Goal: Task Accomplishment & Management: Manage account settings

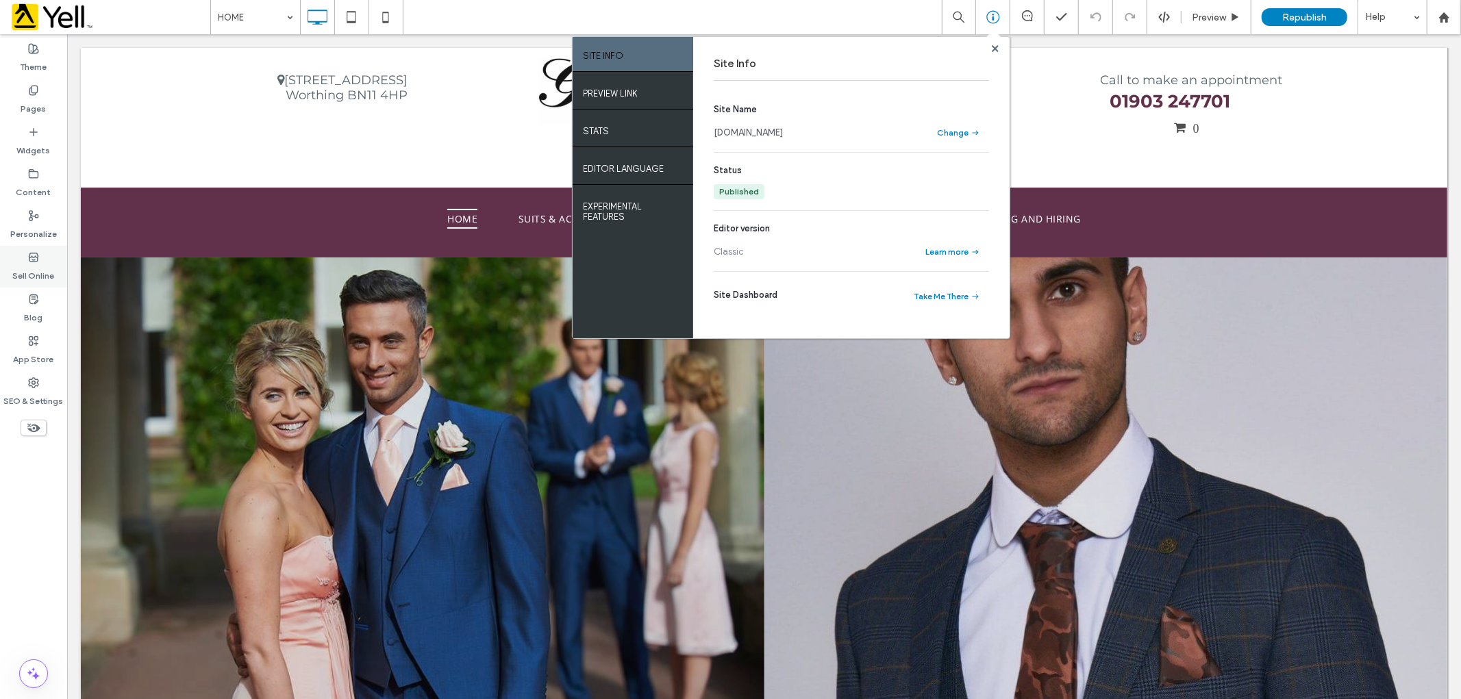
click at [31, 276] on label "Sell Online" at bounding box center [34, 272] width 42 height 19
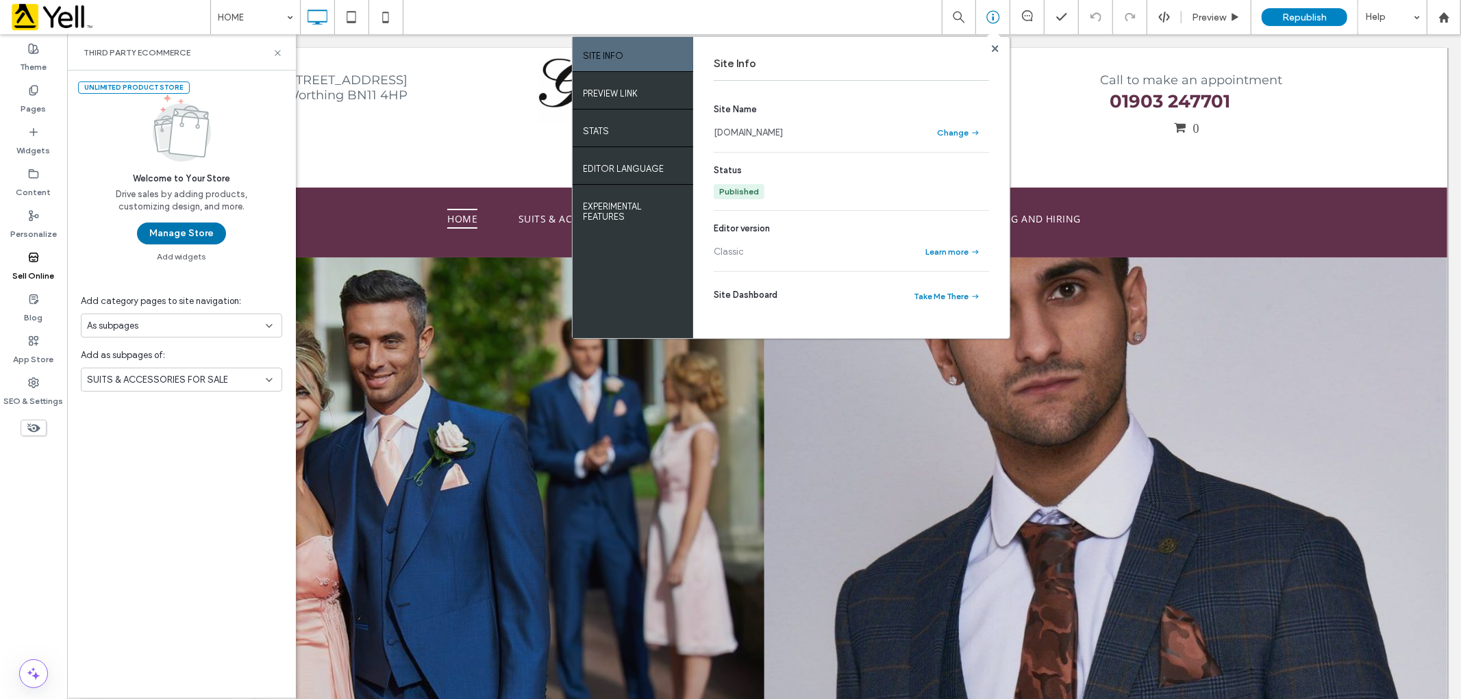
click at [199, 235] on button "Manage Store" at bounding box center [181, 234] width 89 height 22
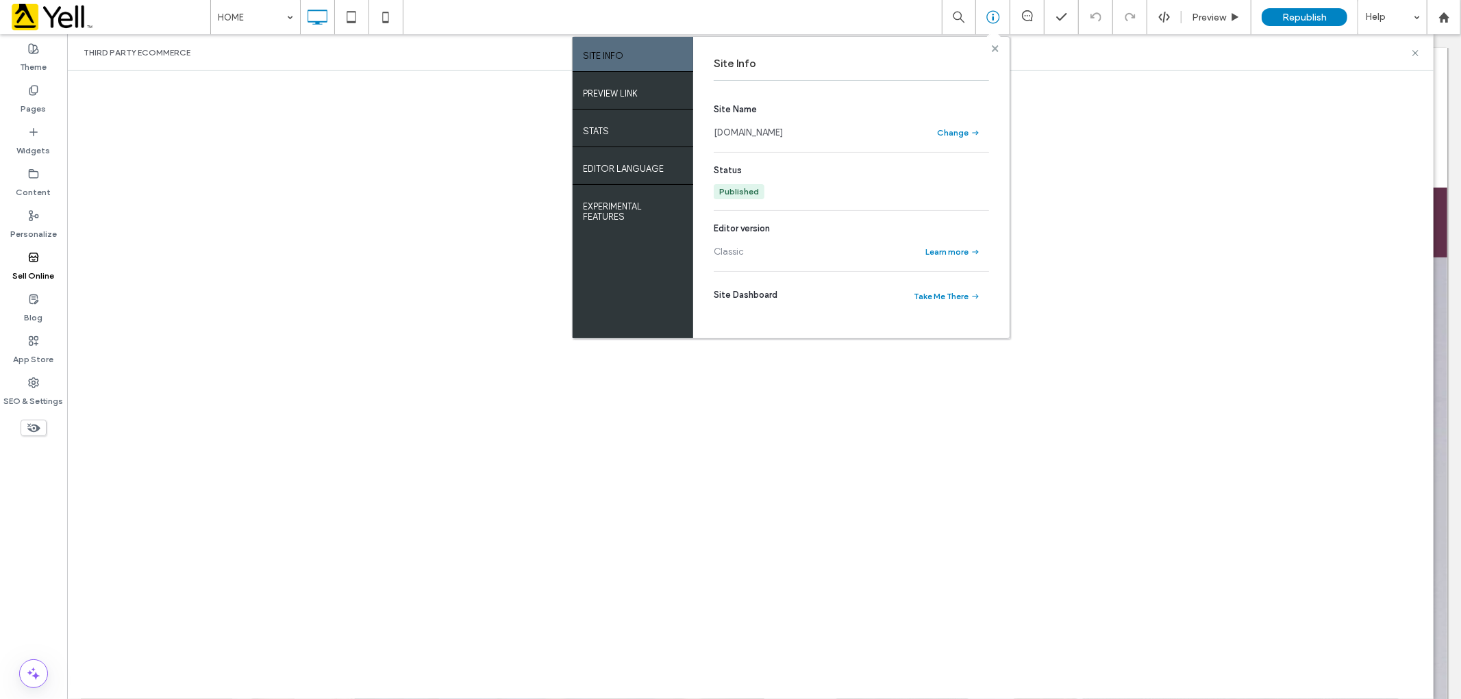
click at [994, 49] on use at bounding box center [994, 48] width 7 height 7
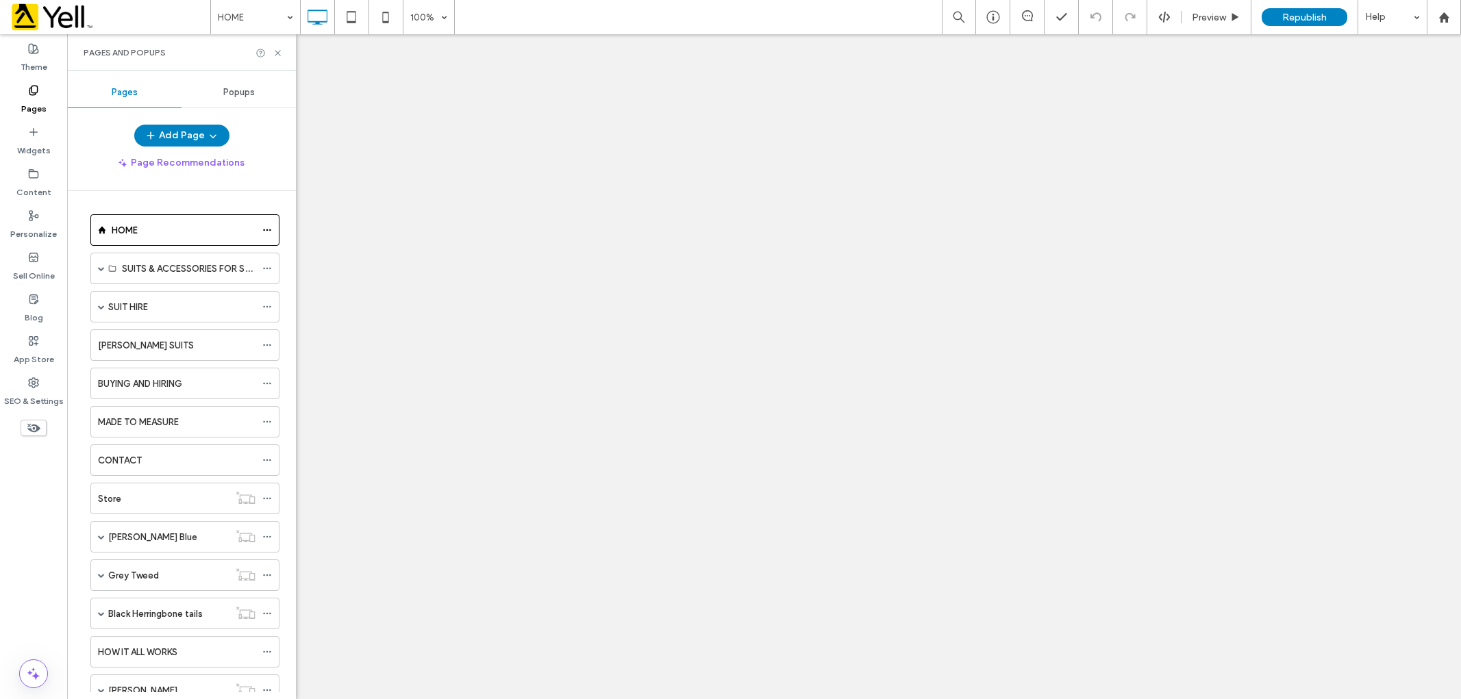
click at [251, 91] on span "Popups" at bounding box center [238, 92] width 31 height 11
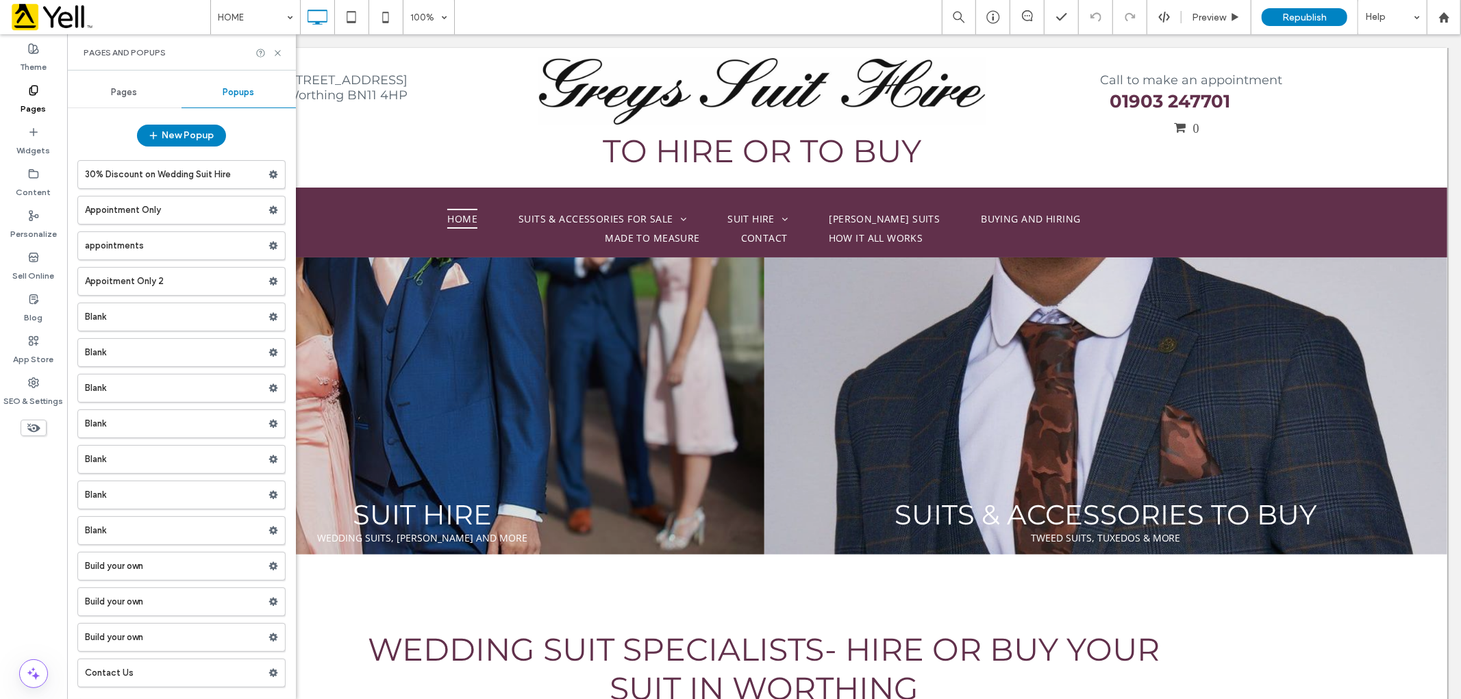
scroll to position [220, 0]
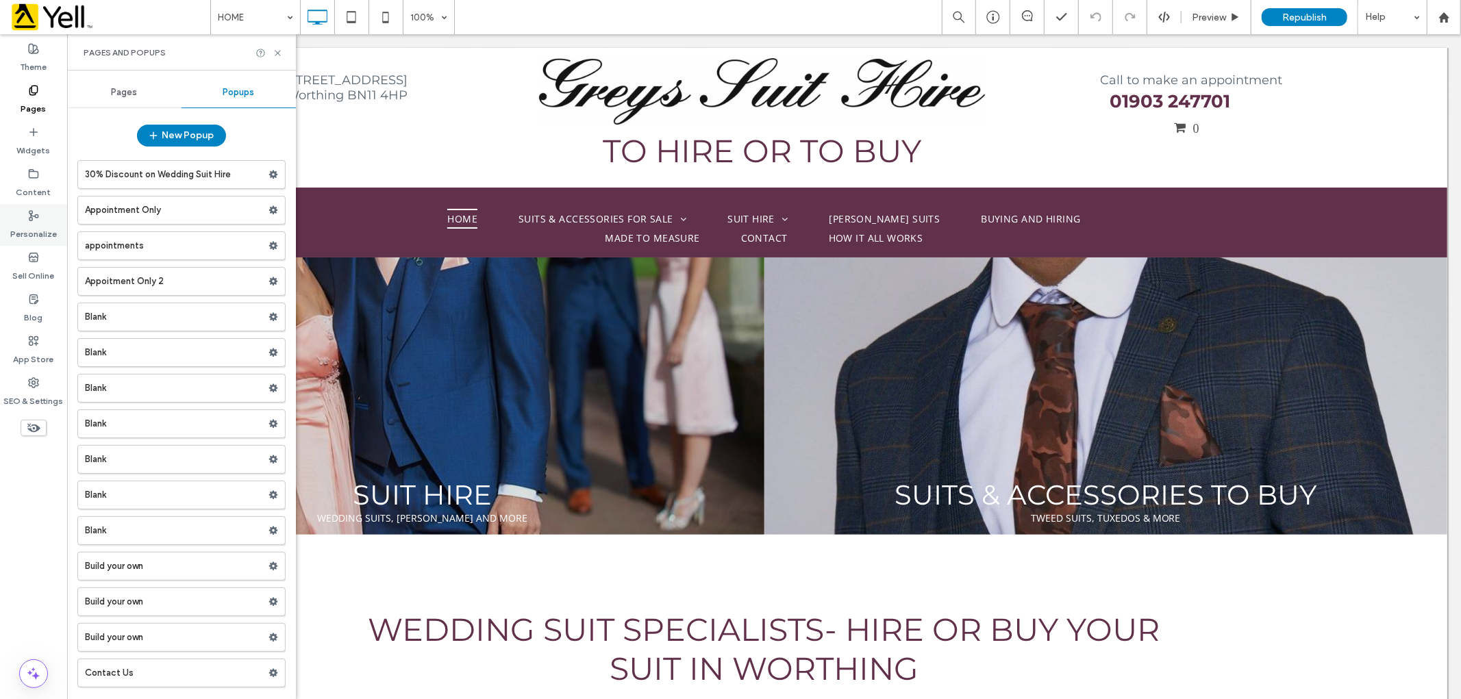
click at [40, 227] on label "Personalize" at bounding box center [33, 230] width 47 height 19
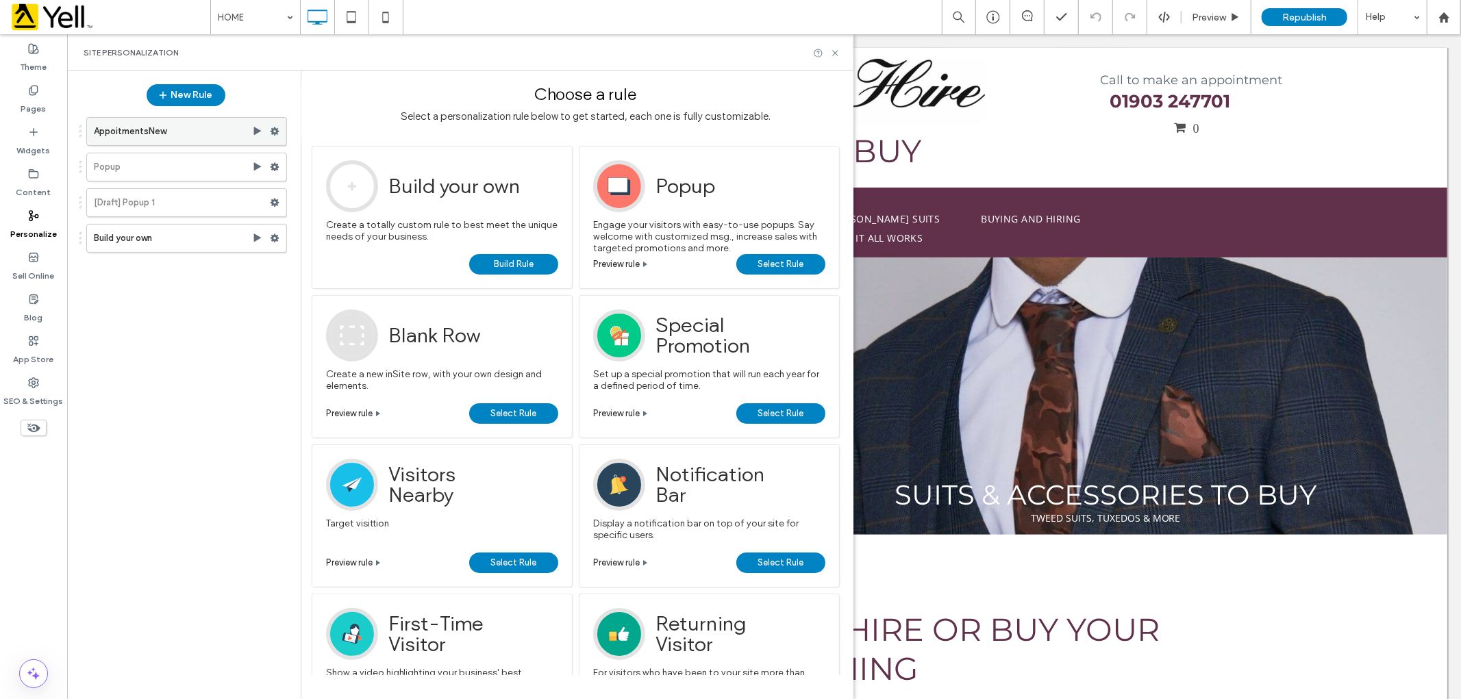
click at [138, 133] on label "AppoitmentsNew" at bounding box center [173, 131] width 158 height 27
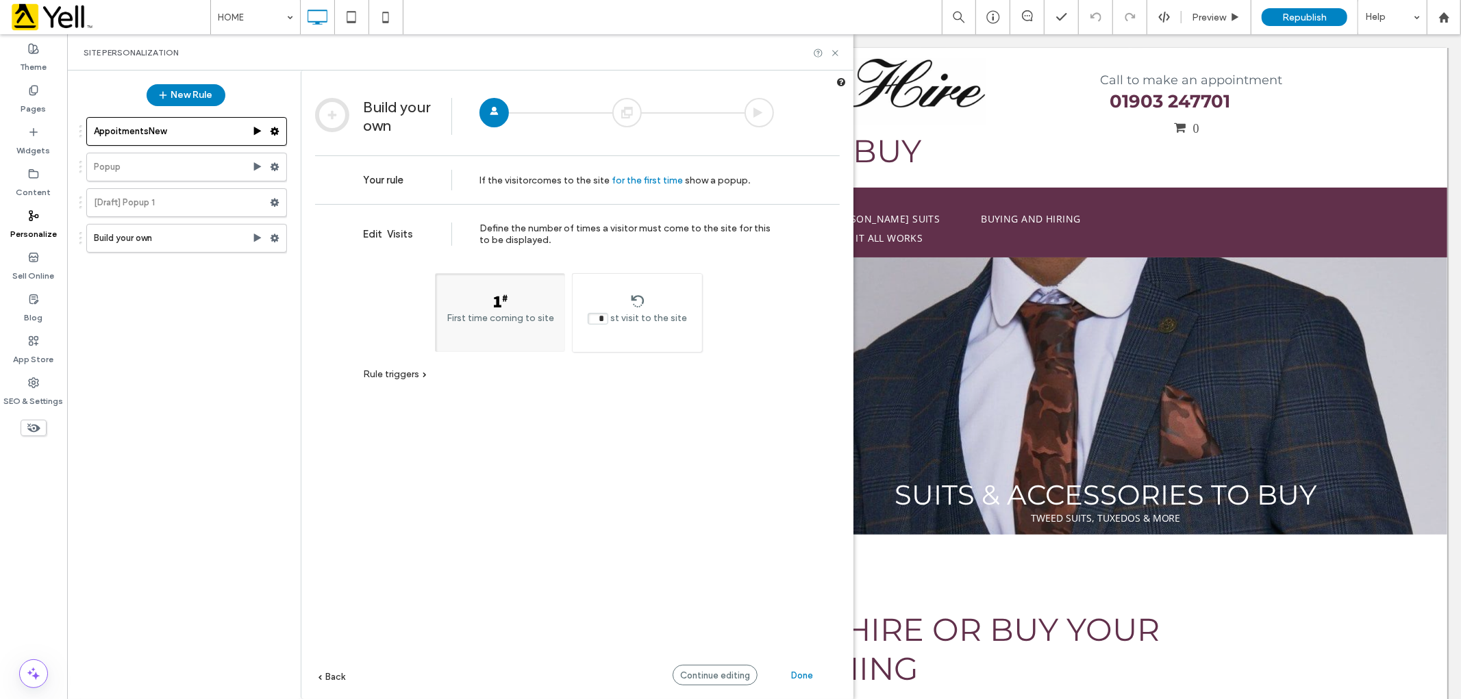
click at [25, 219] on div "Personalize" at bounding box center [33, 225] width 67 height 42
drag, startPoint x: 767, startPoint y: 16, endPoint x: 834, endPoint y: 50, distance: 75.3
click at [834, 50] on icon at bounding box center [835, 53] width 10 height 10
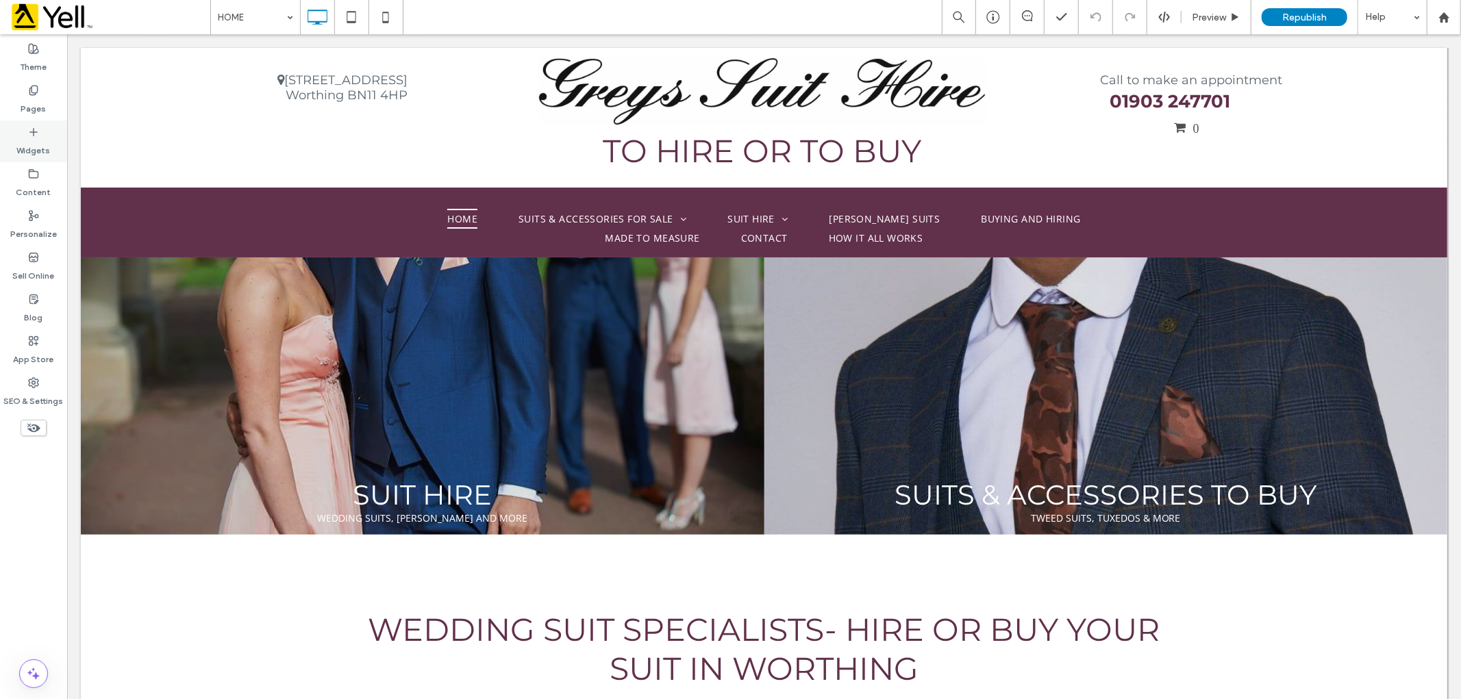
click at [23, 140] on label "Widgets" at bounding box center [34, 147] width 34 height 19
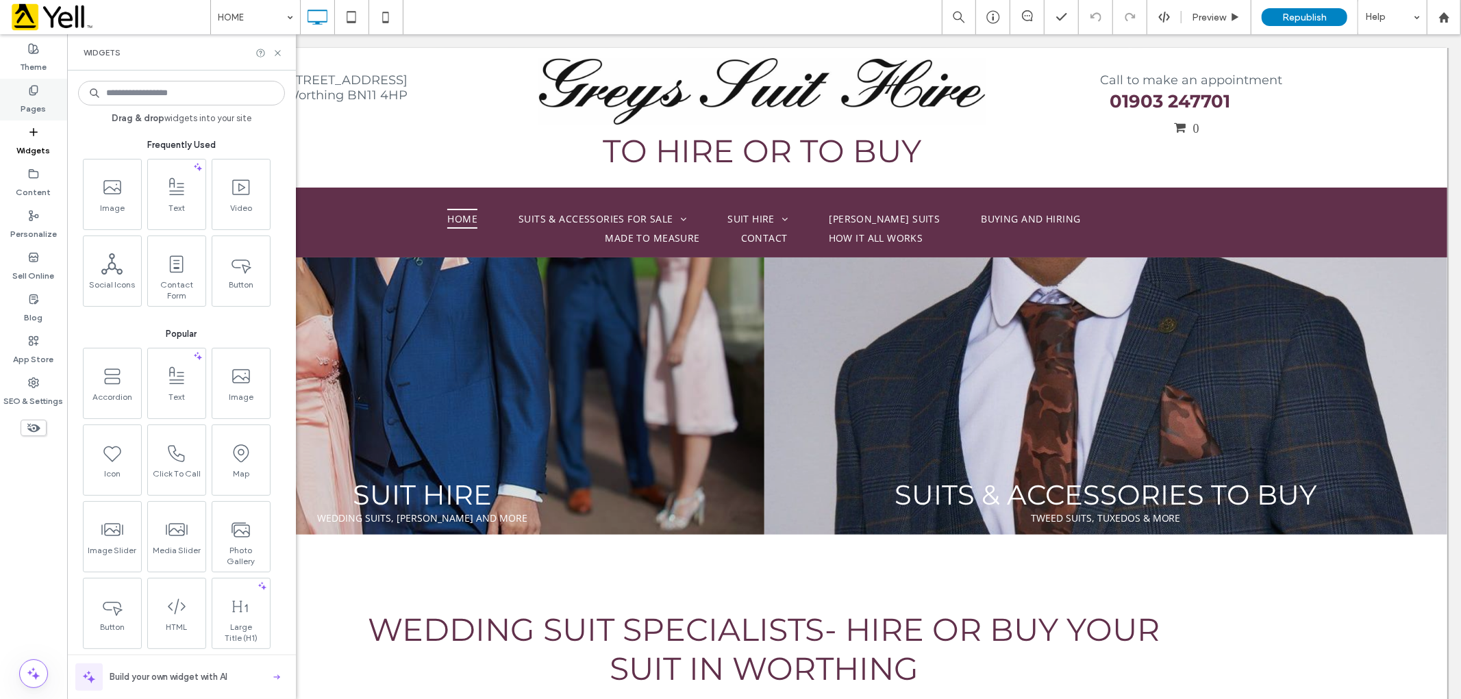
click at [34, 98] on label "Pages" at bounding box center [33, 105] width 25 height 19
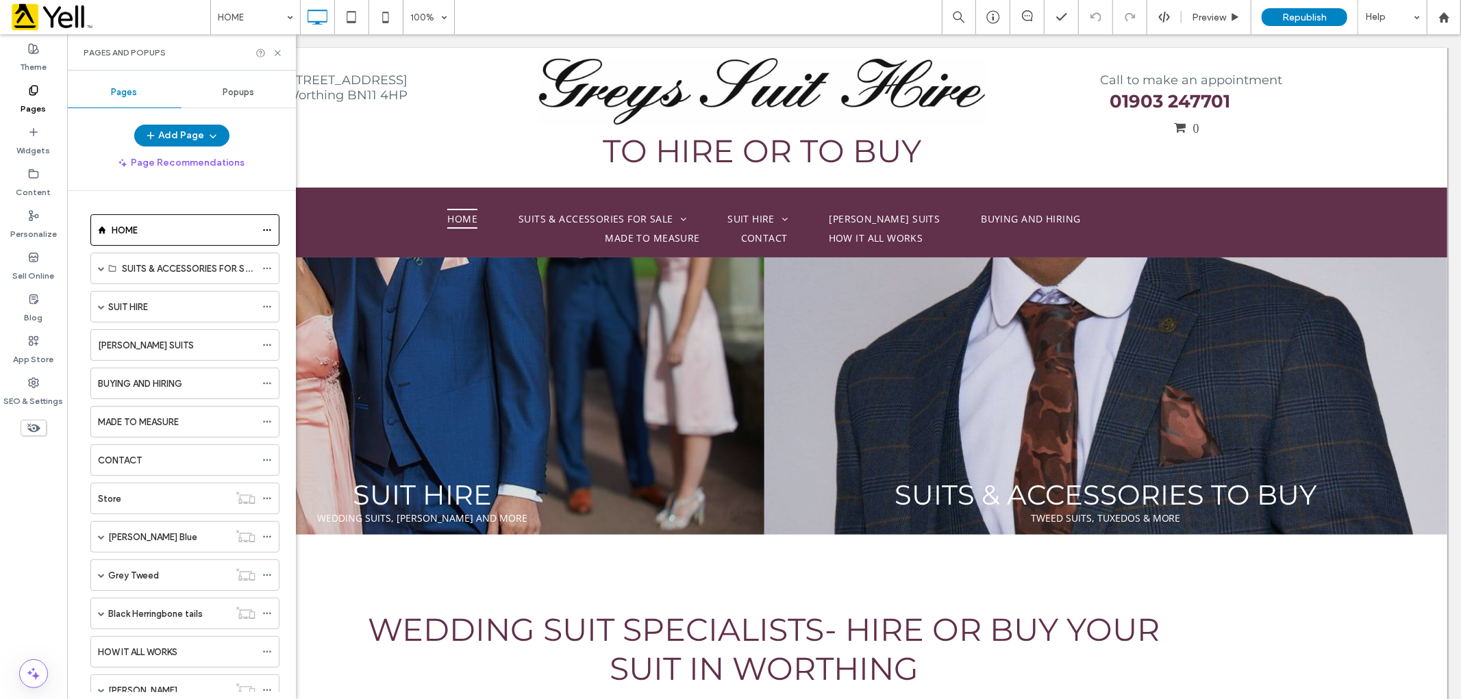
click at [229, 90] on span "Popups" at bounding box center [238, 92] width 31 height 11
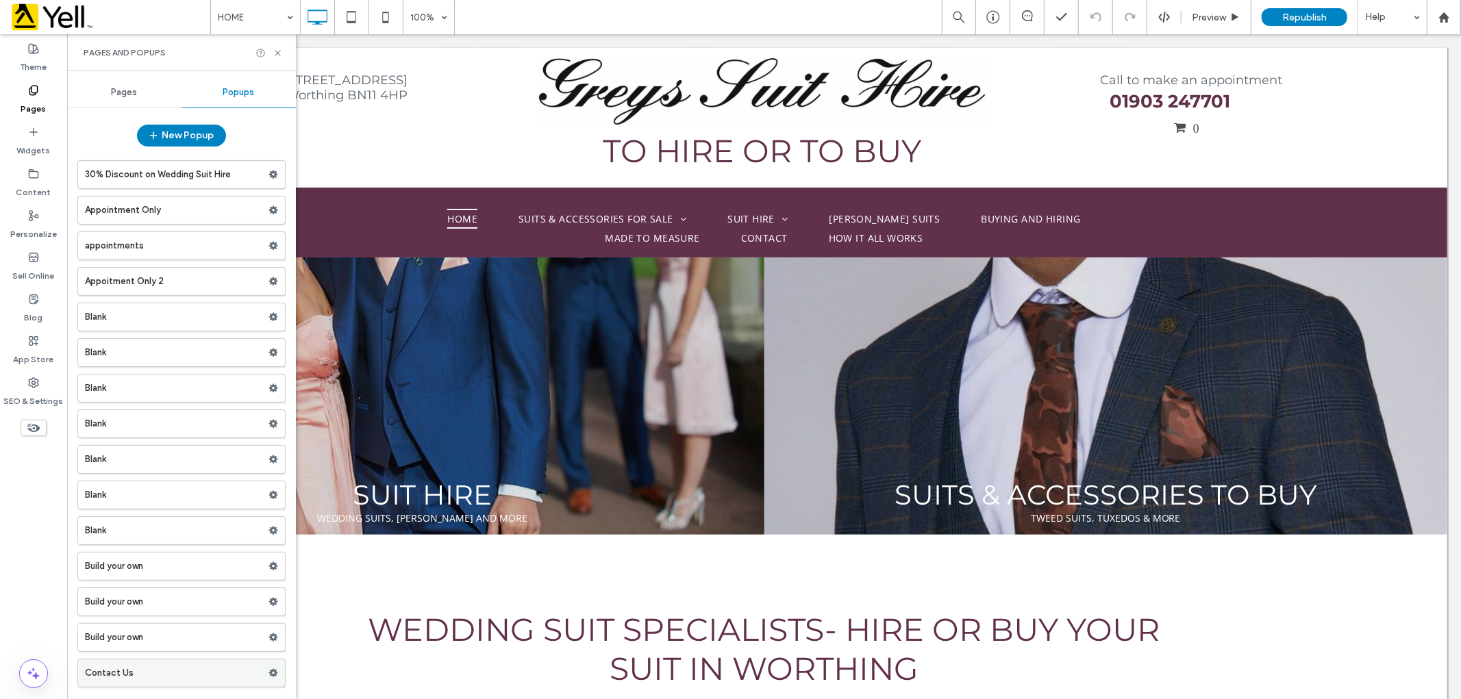
click at [199, 675] on label "Contact Us" at bounding box center [177, 672] width 184 height 27
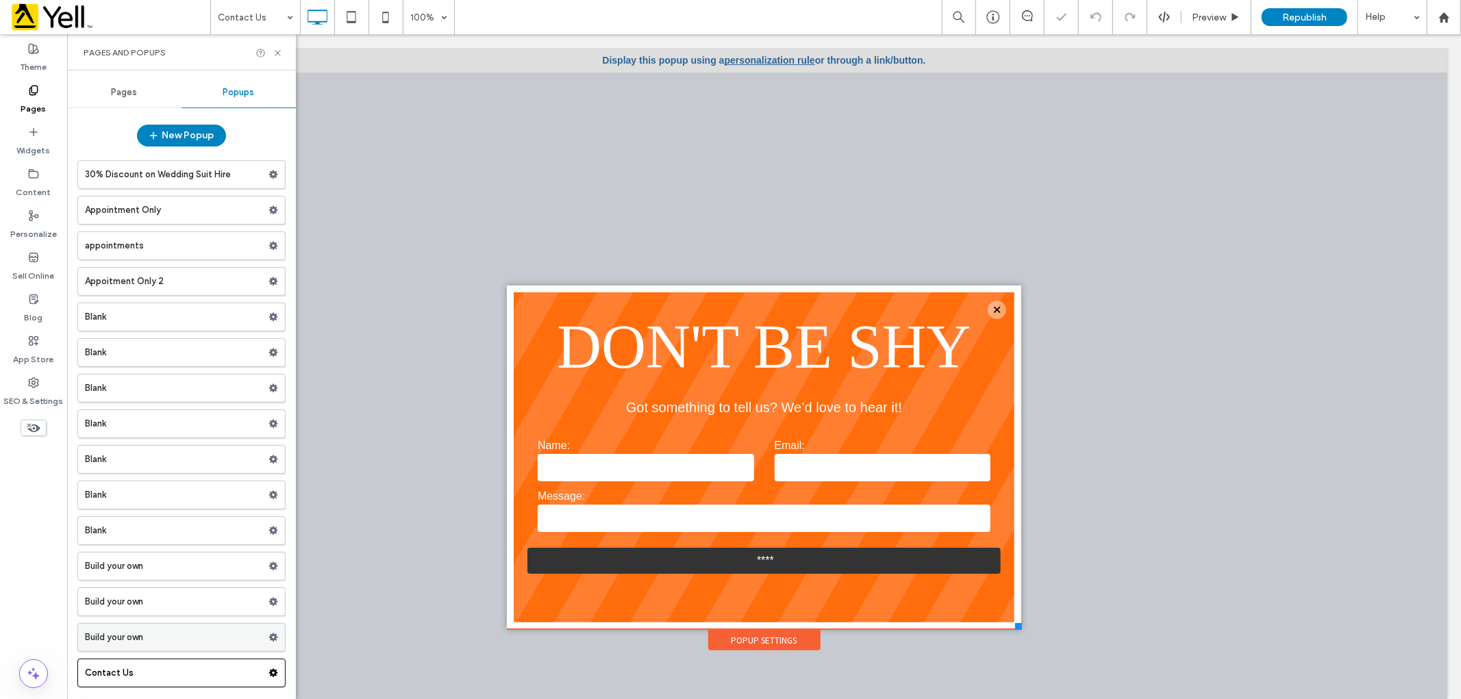
click at [149, 642] on label "Build your own" at bounding box center [177, 637] width 184 height 27
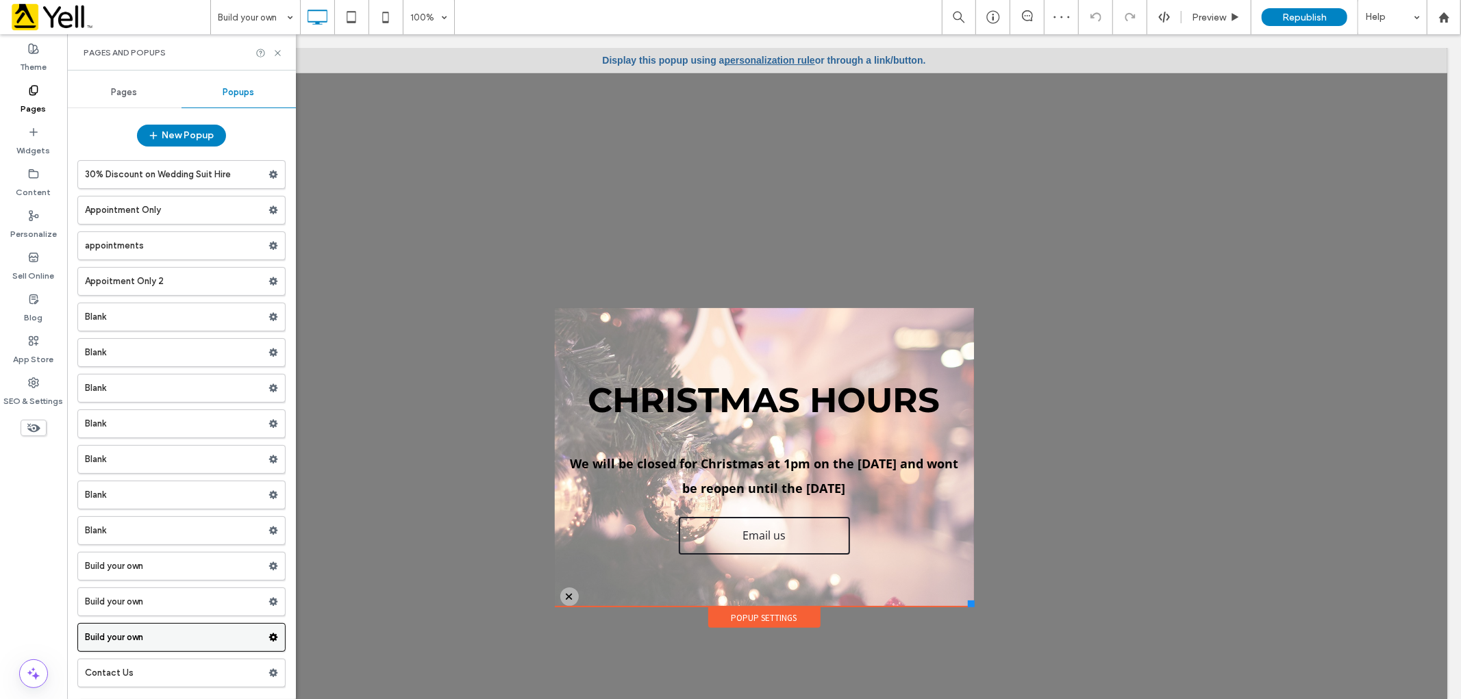
click at [271, 635] on icon at bounding box center [273, 638] width 10 height 10
click at [230, 640] on label "Build your own" at bounding box center [177, 637] width 184 height 27
click at [748, 616] on div "Popup Settings" at bounding box center [763, 617] width 112 height 21
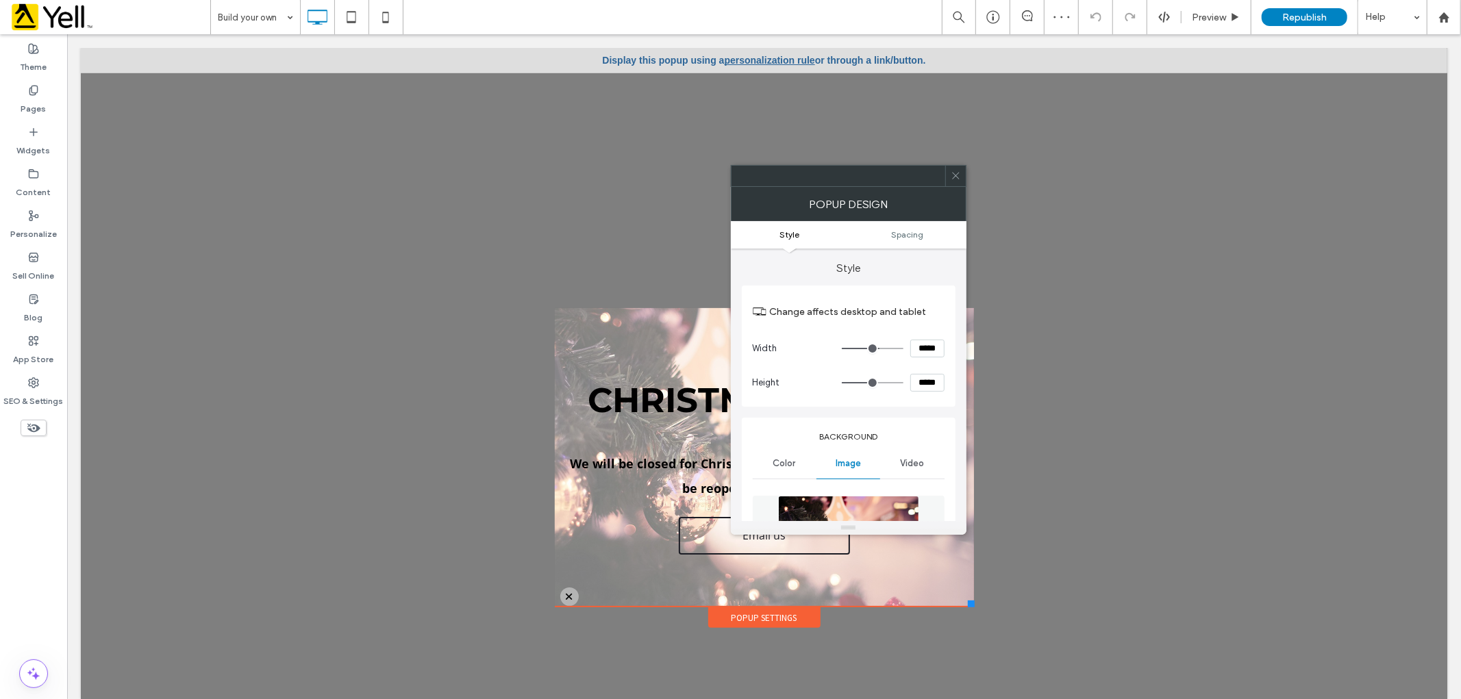
click at [953, 187] on div "POPUP DESIGN" at bounding box center [849, 204] width 236 height 34
click at [956, 182] on span at bounding box center [955, 176] width 10 height 21
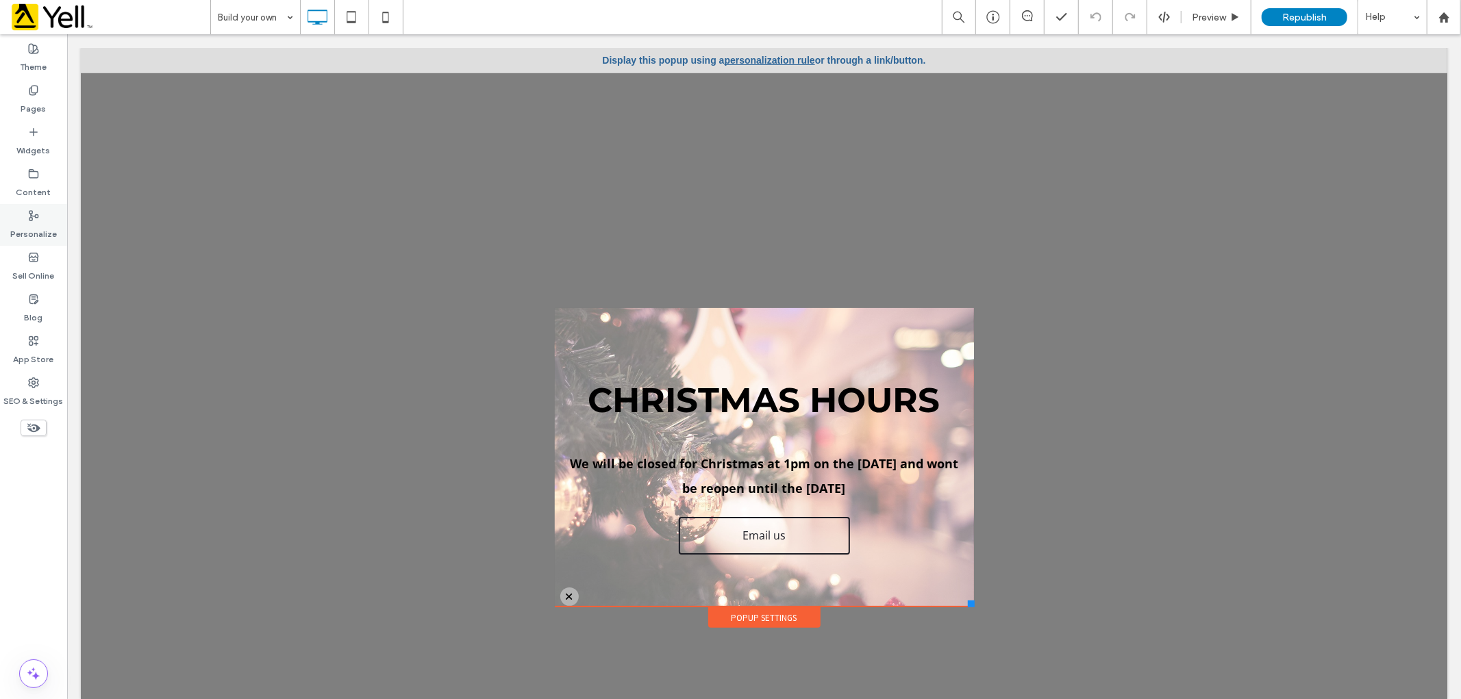
click at [38, 221] on label "Personalize" at bounding box center [33, 230] width 47 height 19
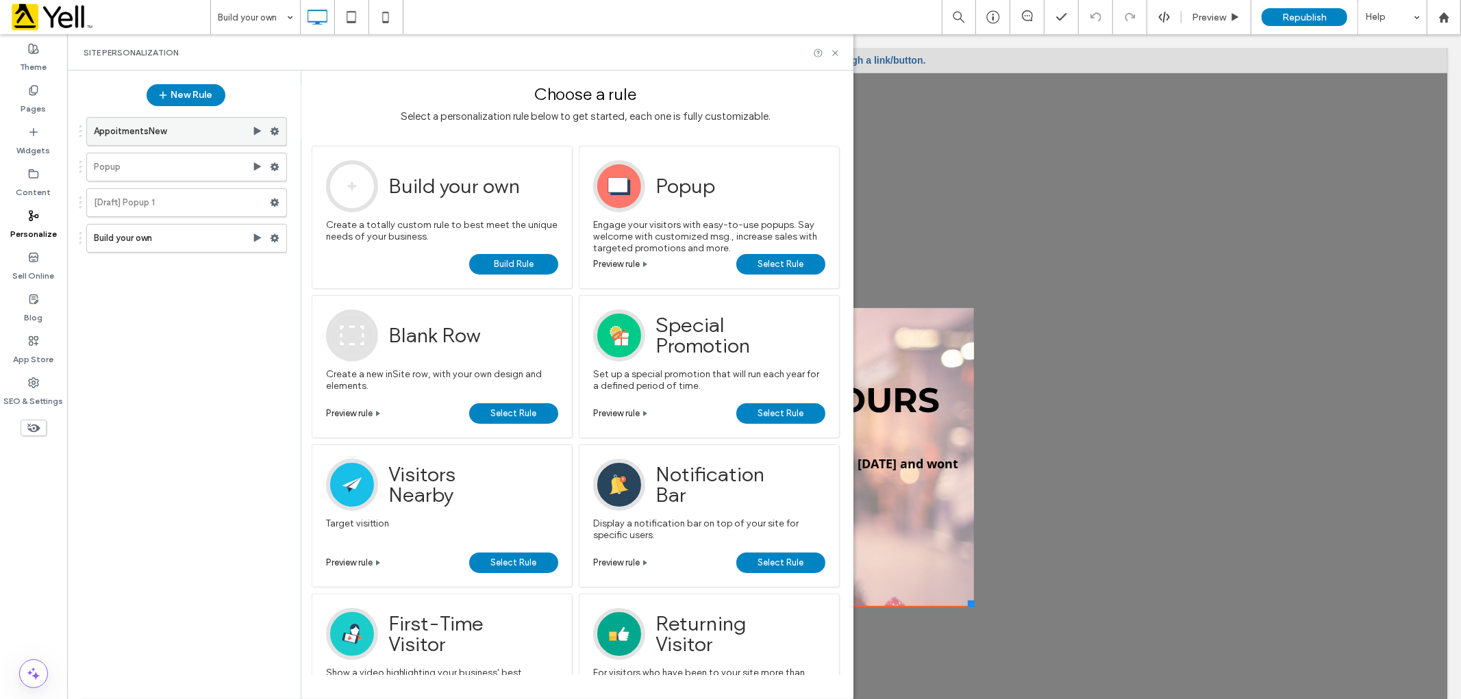
click at [152, 127] on label "AppoitmentsNew" at bounding box center [173, 131] width 158 height 27
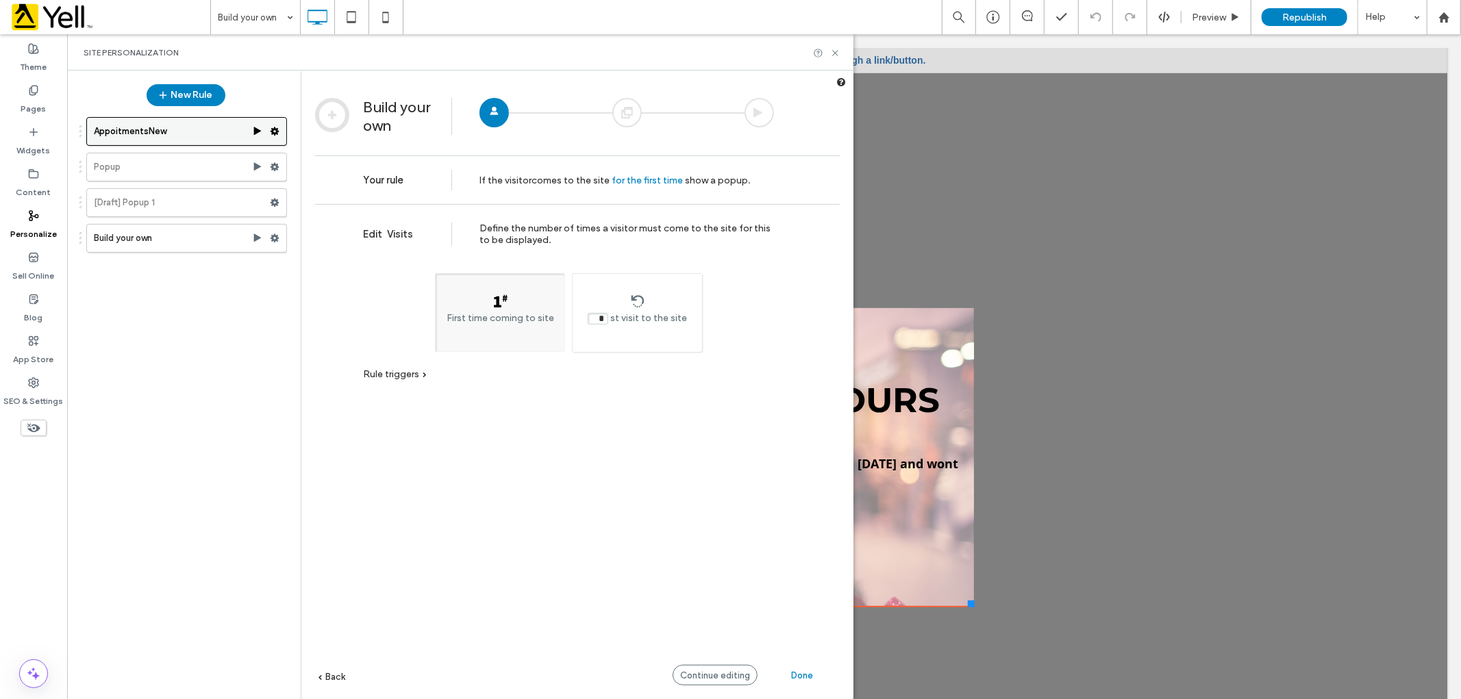
click at [274, 127] on use at bounding box center [274, 131] width 9 height 8
click at [329, 188] on span "Deactivate" at bounding box center [345, 185] width 50 height 12
click at [275, 237] on use at bounding box center [274, 238] width 9 height 8
click at [362, 288] on span "Deactivate" at bounding box center [345, 292] width 50 height 12
click at [224, 262] on div "AppoitmentsNew Popup [Draft] Popup 1 Build your own" at bounding box center [179, 399] width 216 height 578
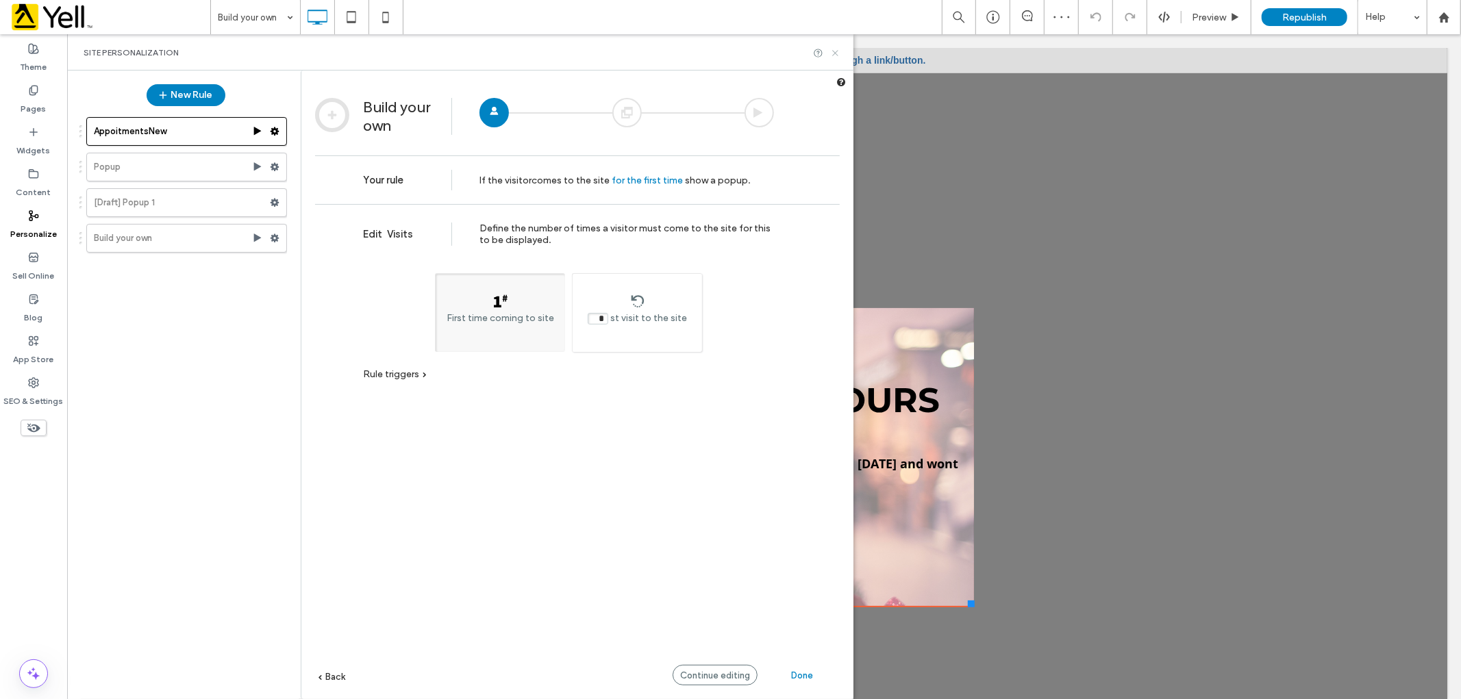
click at [831, 53] on icon at bounding box center [835, 53] width 10 height 10
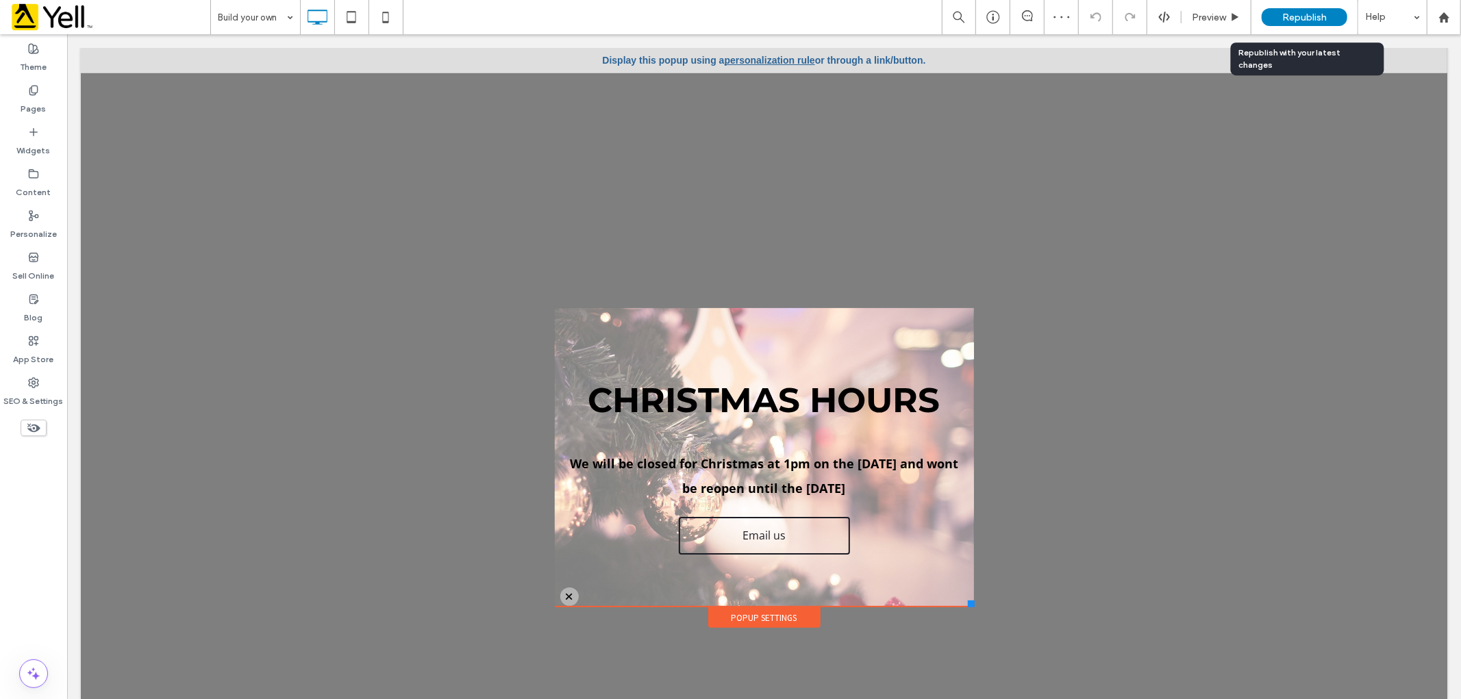
click at [1289, 12] on span "Republish" at bounding box center [1304, 18] width 45 height 12
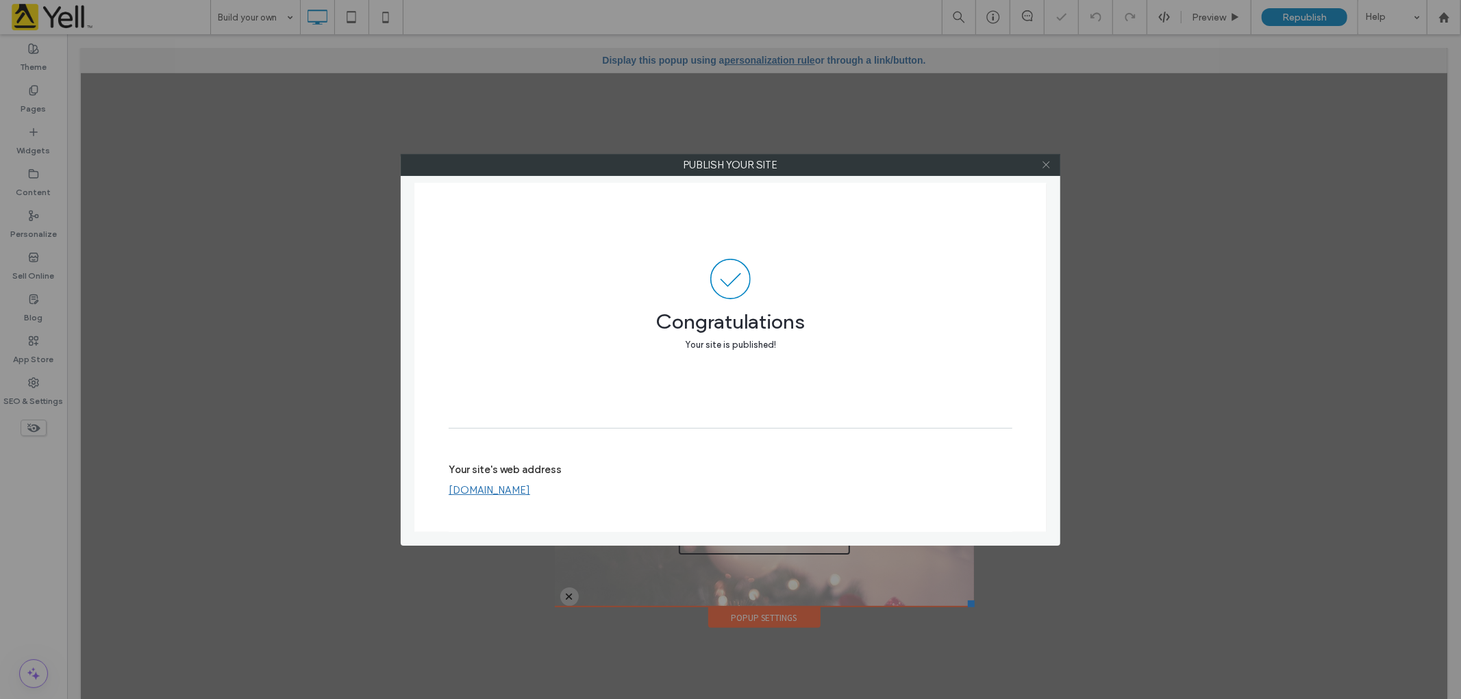
click at [1045, 162] on icon at bounding box center [1046, 165] width 10 height 10
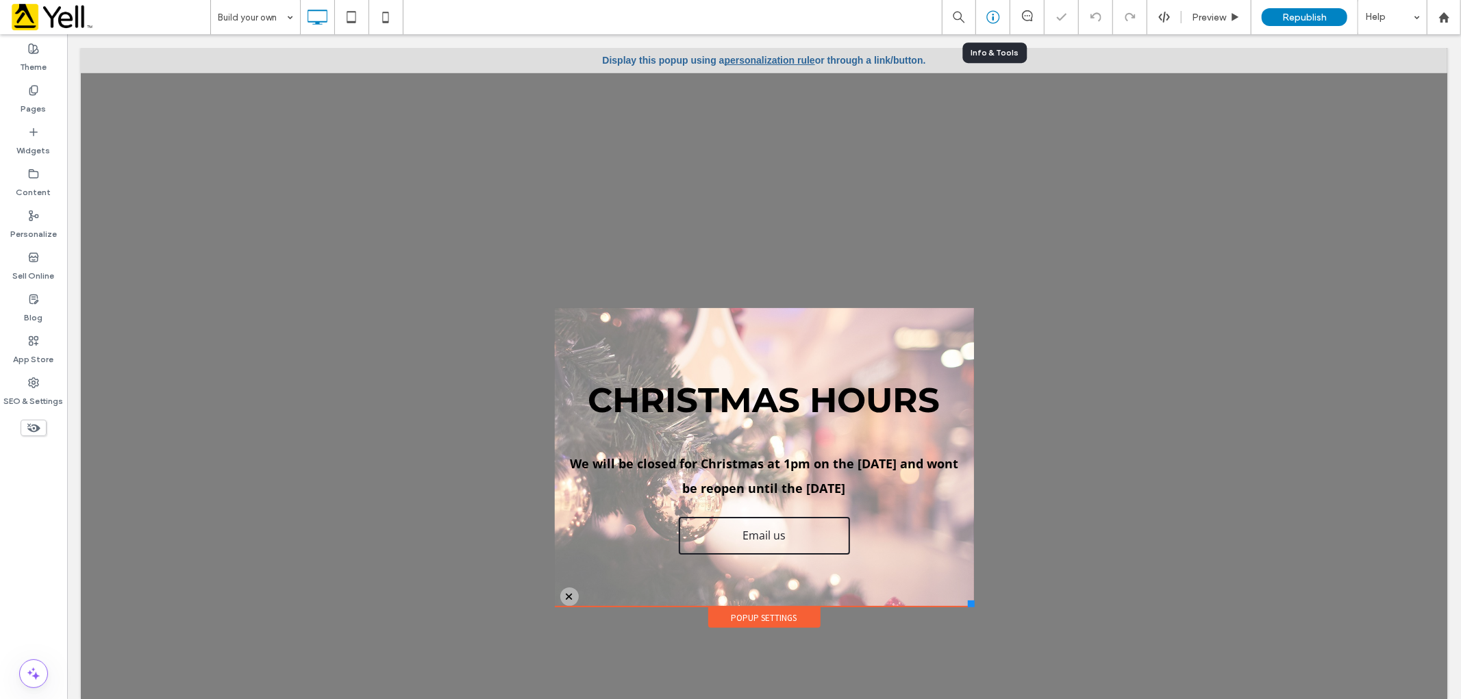
drag, startPoint x: 993, startPoint y: 18, endPoint x: 984, endPoint y: 29, distance: 14.1
click at [993, 18] on use at bounding box center [992, 17] width 13 height 13
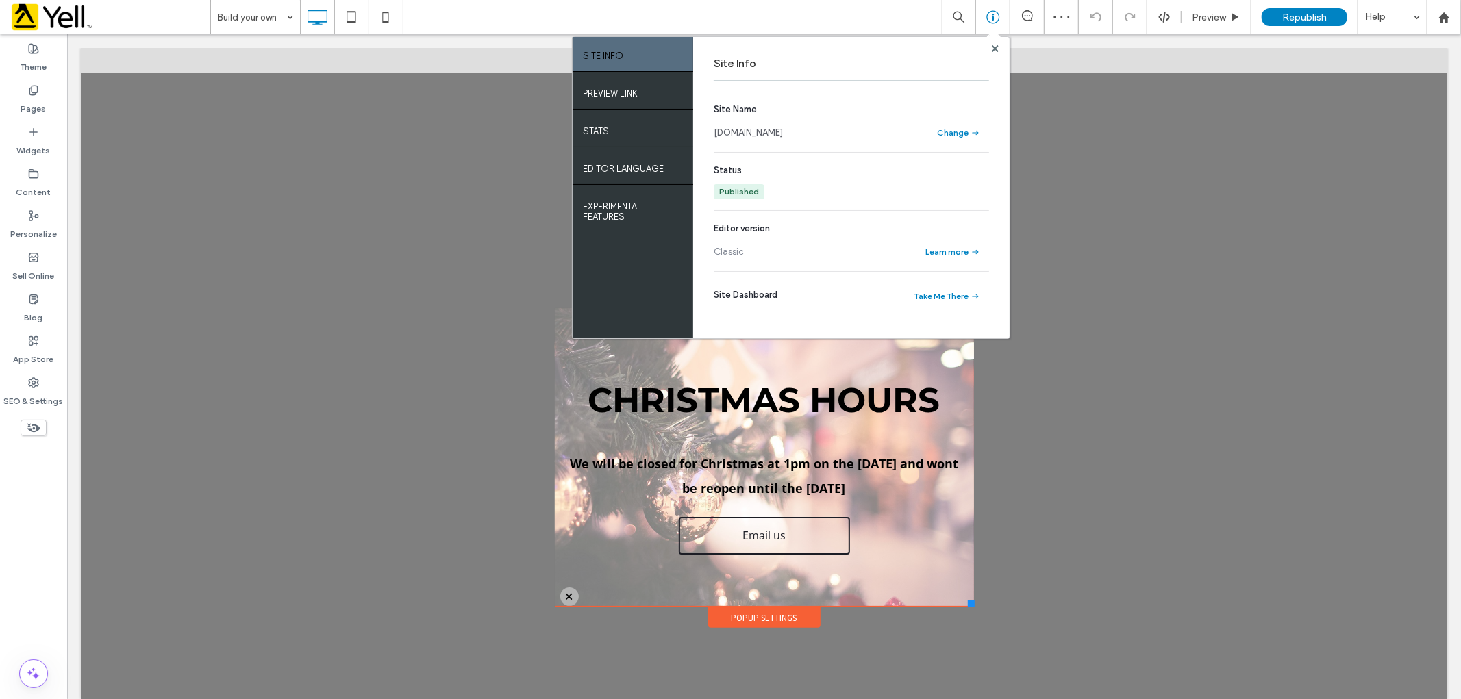
click at [783, 130] on link "[DOMAIN_NAME]" at bounding box center [747, 133] width 69 height 14
